Goal: Task Accomplishment & Management: Use online tool/utility

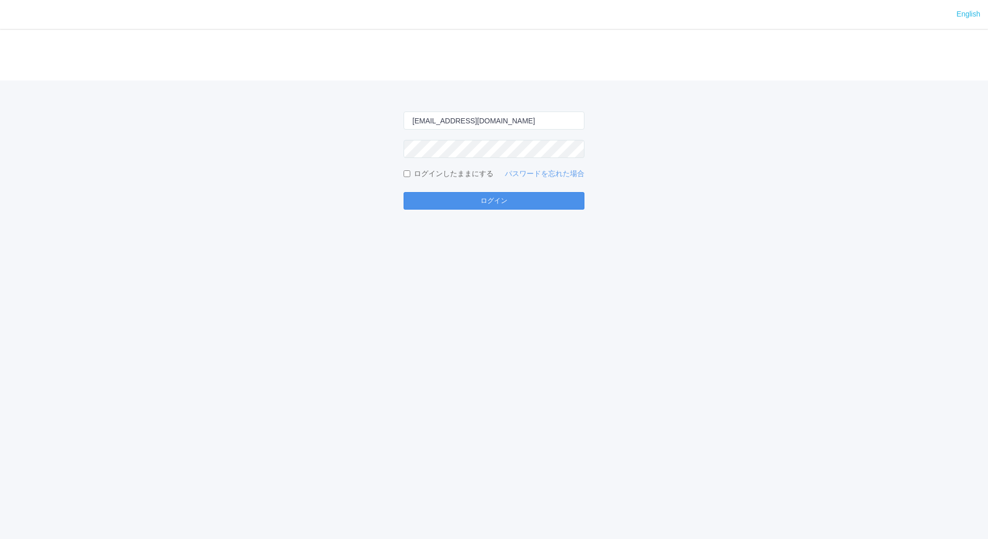
click at [507, 204] on button "ログイン" at bounding box center [493, 201] width 181 height 18
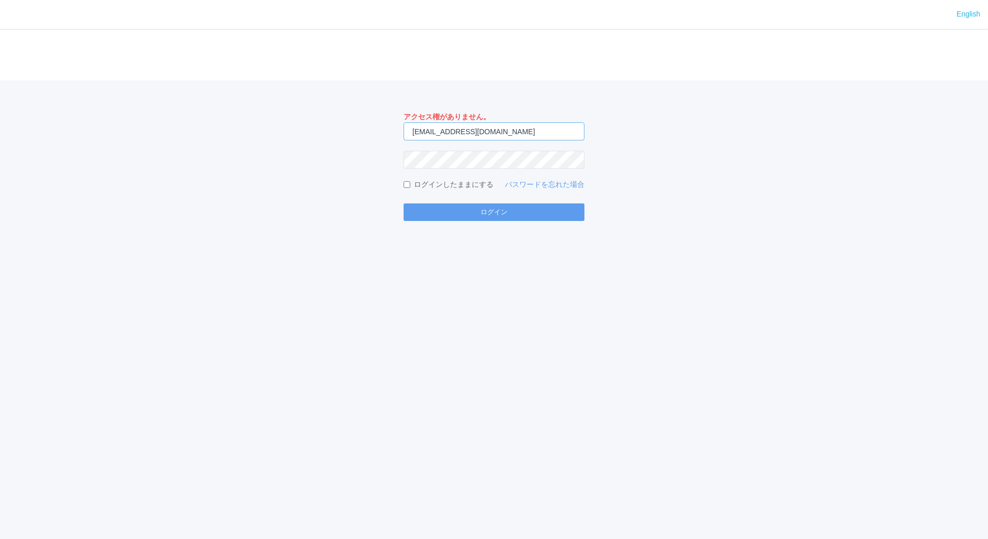
click at [532, 130] on input "[EMAIL_ADDRESS][DOMAIN_NAME]" at bounding box center [493, 131] width 181 height 18
type input "m"
type input "[EMAIL_ADDRESS][DOMAIN_NAME]"
click at [491, 218] on button "ログイン" at bounding box center [493, 213] width 181 height 18
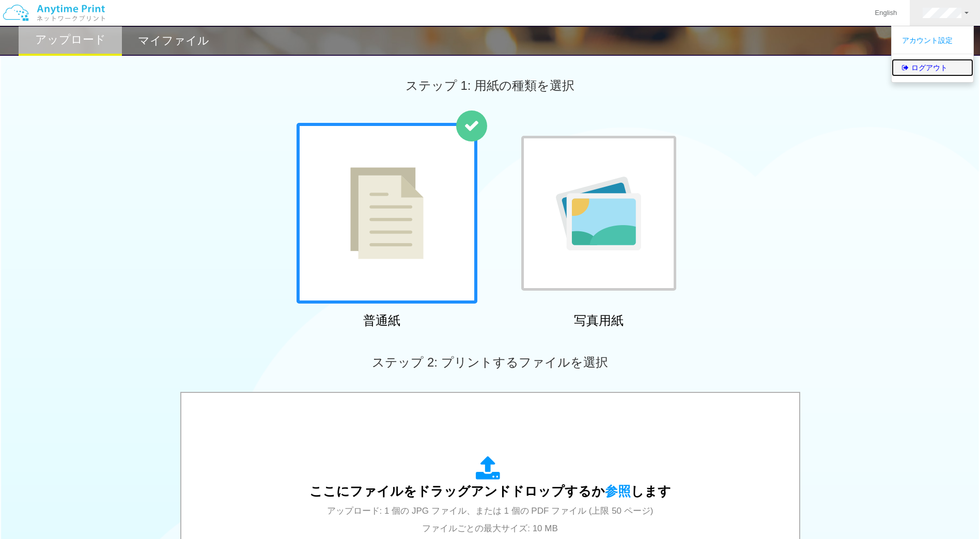
click at [937, 71] on link "ログアウト" at bounding box center [933, 68] width 82 height 18
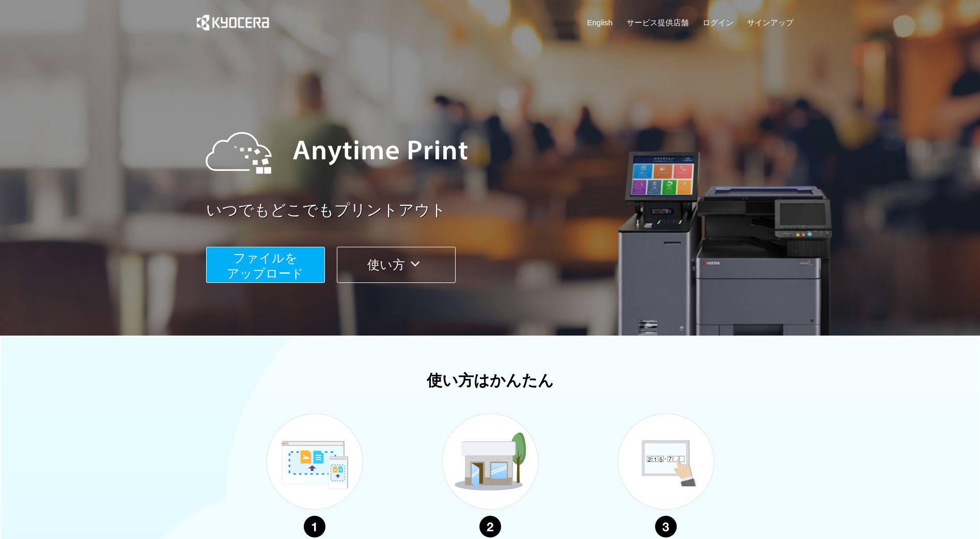
click at [706, 15] on div "English サービス提供店舗 ログイン サインアップ" at bounding box center [489, 25] width 607 height 50
click at [709, 20] on link "ログイン" at bounding box center [717, 22] width 31 height 11
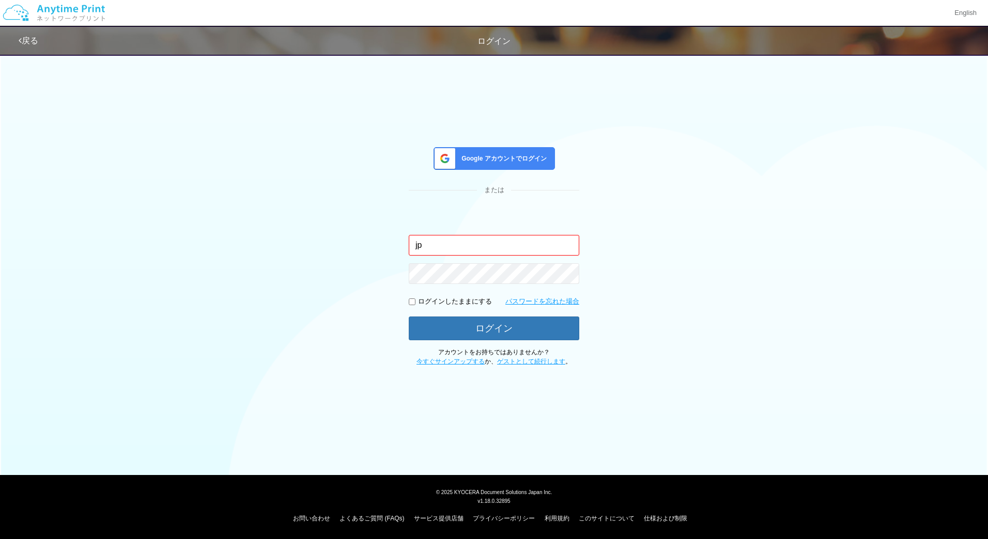
type input "j"
type input "[EMAIL_ADDRESS][DOMAIN_NAME]"
click at [500, 324] on button "ログイン" at bounding box center [494, 328] width 170 height 23
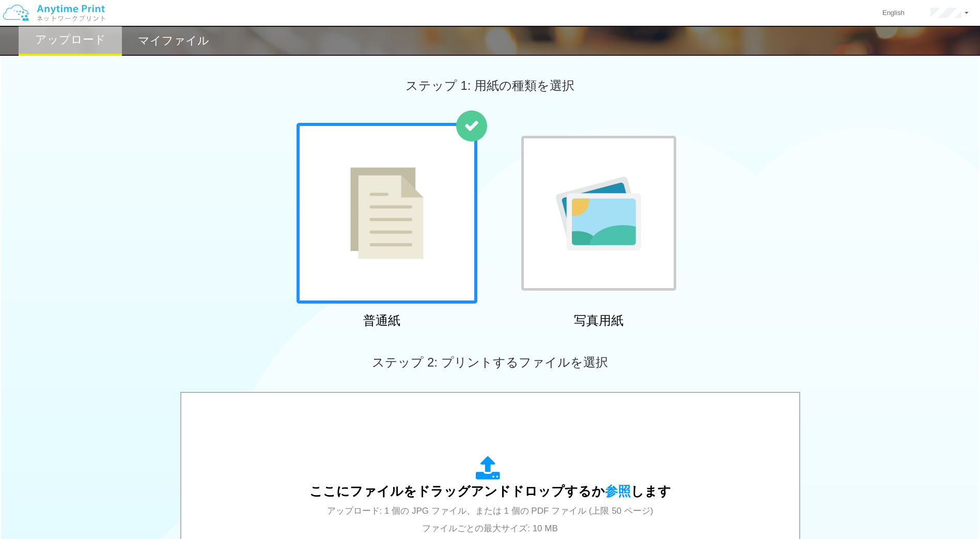
click at [170, 31] on div "マイファイル" at bounding box center [173, 41] width 103 height 30
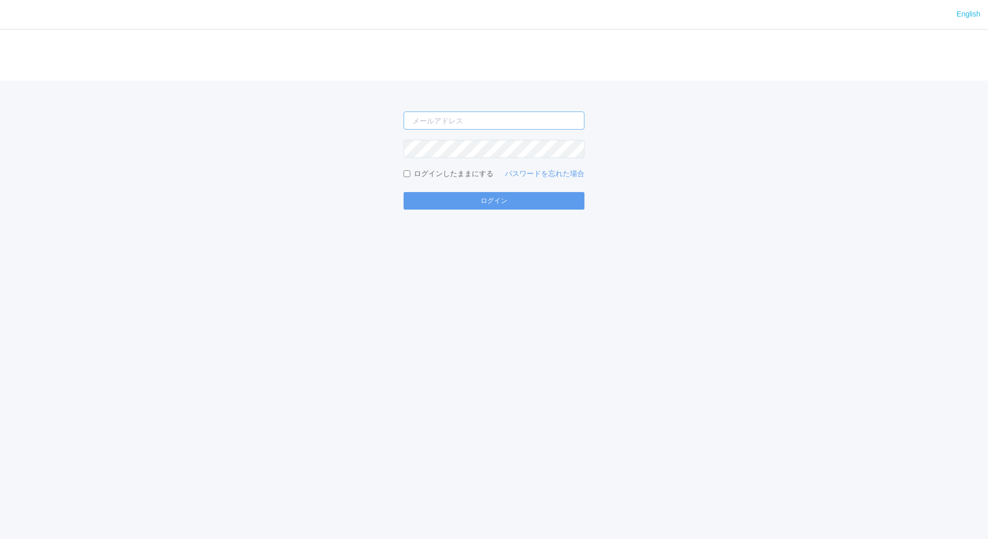
type input "[EMAIL_ADDRESS][DOMAIN_NAME]"
click at [537, 122] on input "[EMAIL_ADDRESS][DOMAIN_NAME]" at bounding box center [493, 121] width 181 height 18
type input "[EMAIL_ADDRESS][DOMAIN_NAME]"
click at [494, 195] on button "ログイン" at bounding box center [493, 201] width 181 height 18
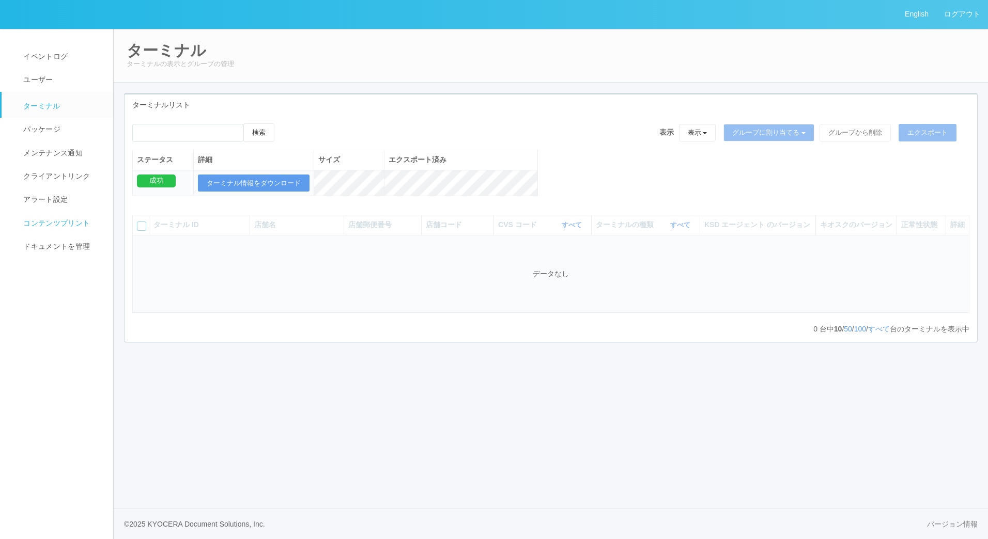
click at [57, 224] on span "コンテンツプリント" at bounding box center [55, 223] width 69 height 8
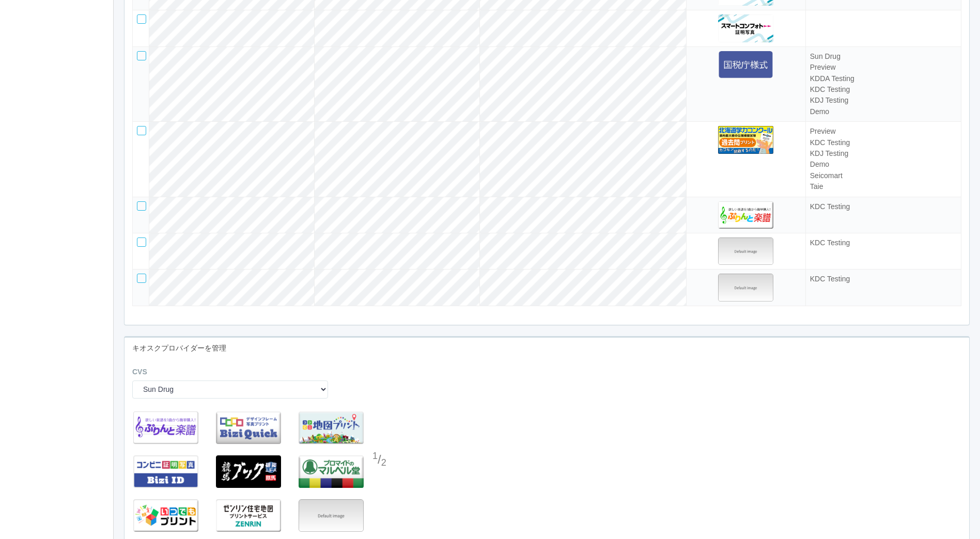
scroll to position [2813, 0]
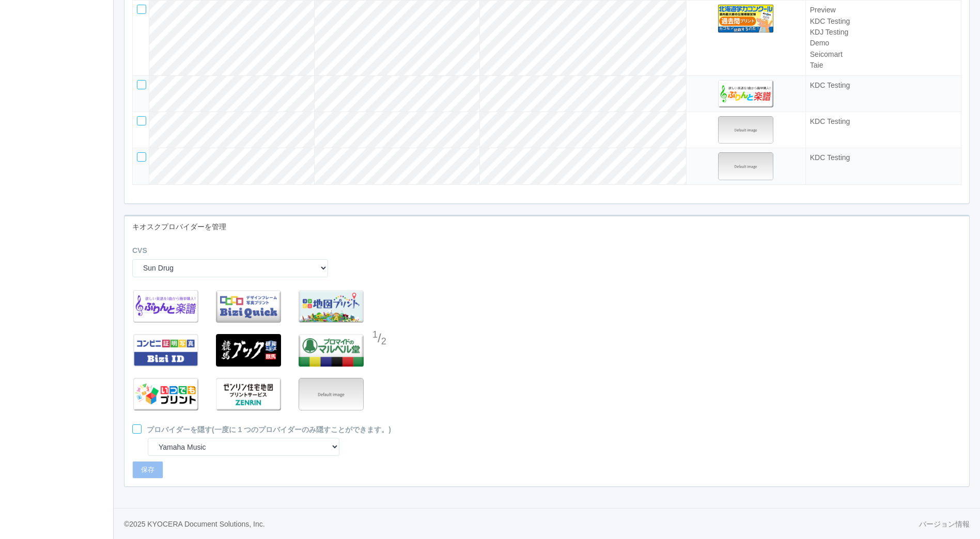
click at [380, 357] on div at bounding box center [379, 360] width 15 height 21
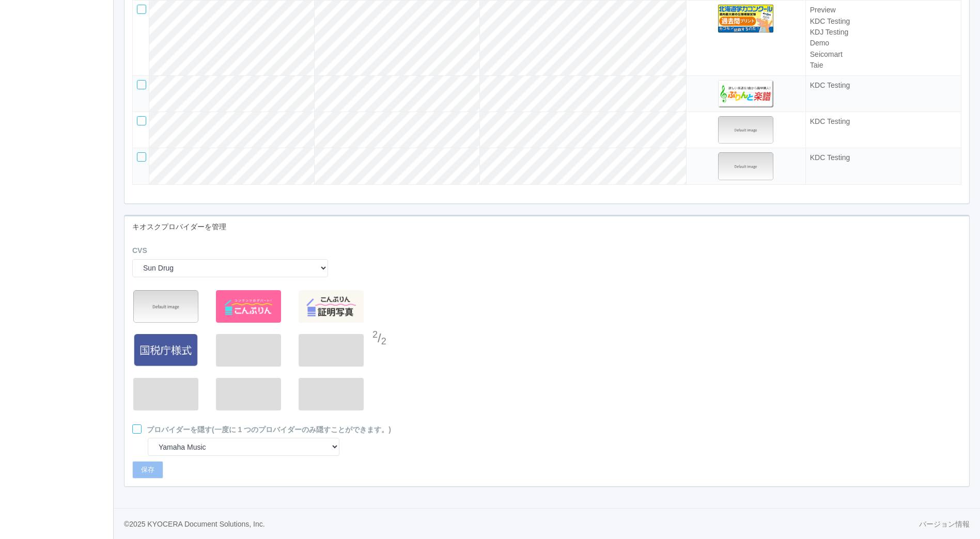
click at [380, 320] on div at bounding box center [379, 318] width 15 height 21
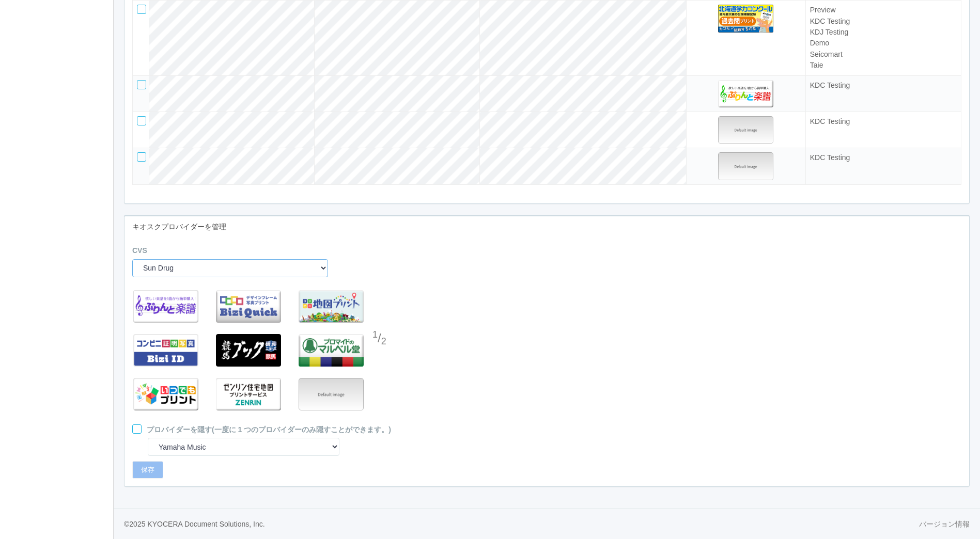
click at [319, 269] on select "Sun Drug Daily Yamazaki Preview KDDA Testing KDC Testing KDJ Testing Demo Arcs …" at bounding box center [230, 268] width 196 height 18
select select "4"
click at [132, 259] on select "Sun Drug Daily Yamazaki Preview KDDA Testing KDC Testing KDJ Testing Demo Arcs …" at bounding box center [230, 268] width 196 height 18
select select "8"
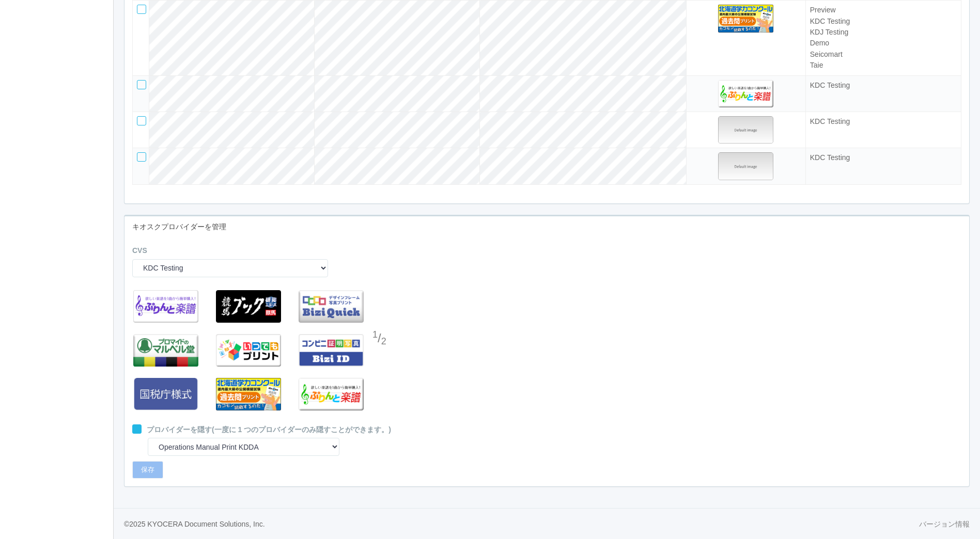
click at [381, 354] on div at bounding box center [379, 360] width 15 height 21
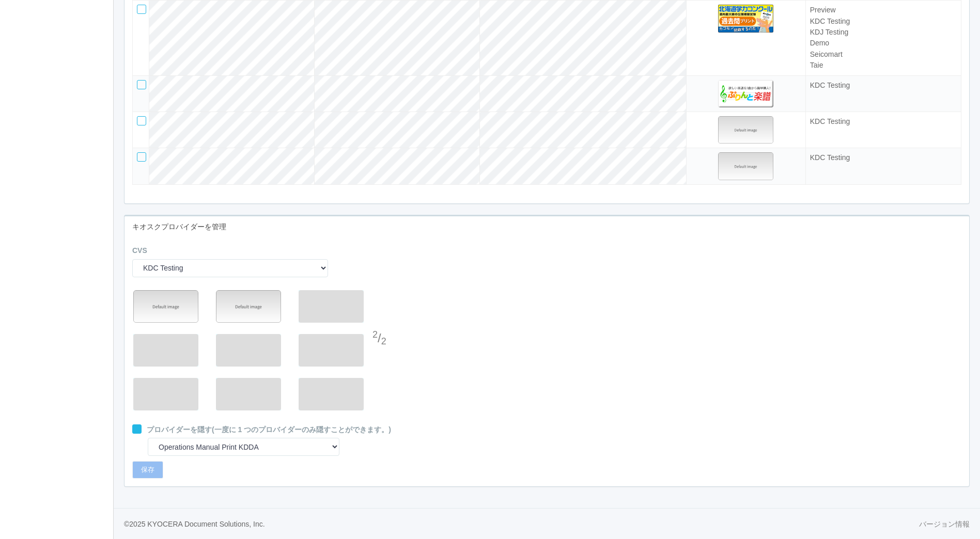
click at [380, 317] on div at bounding box center [379, 318] width 15 height 21
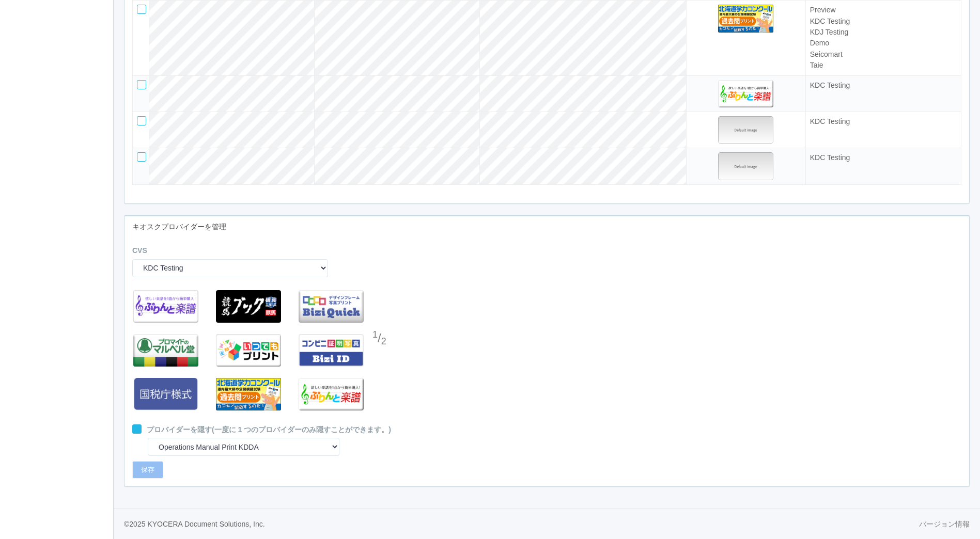
click at [383, 355] on div at bounding box center [379, 360] width 15 height 21
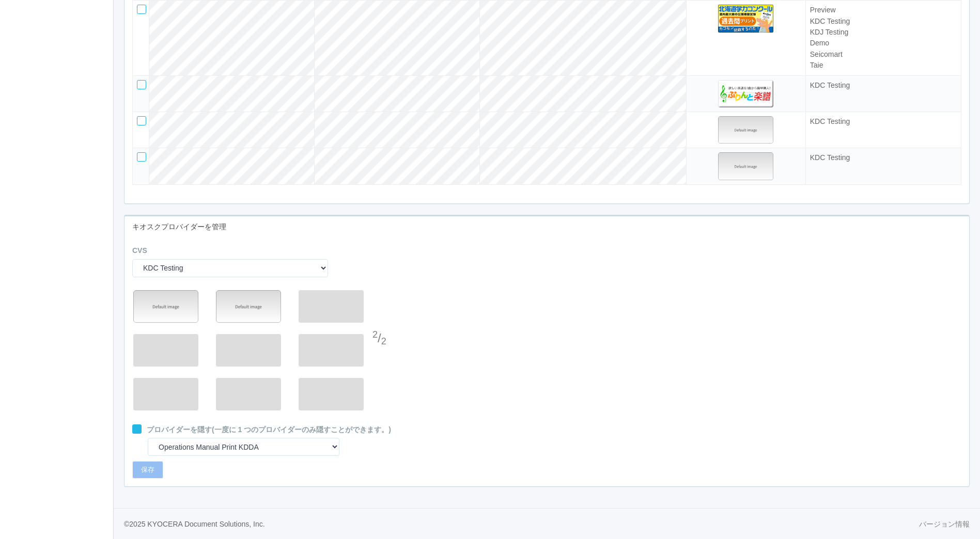
click at [383, 314] on div at bounding box center [379, 318] width 15 height 21
